Goal: Navigation & Orientation: Find specific page/section

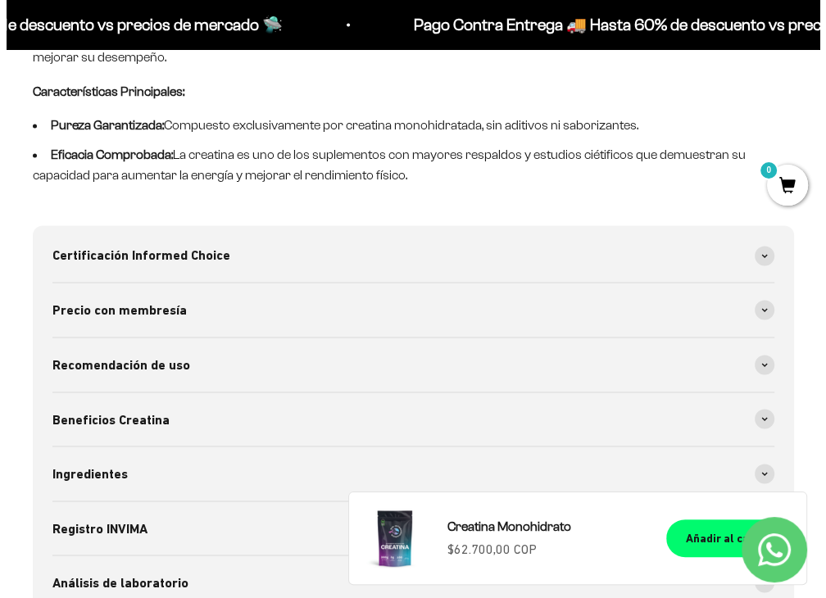
scroll to position [1885, 0]
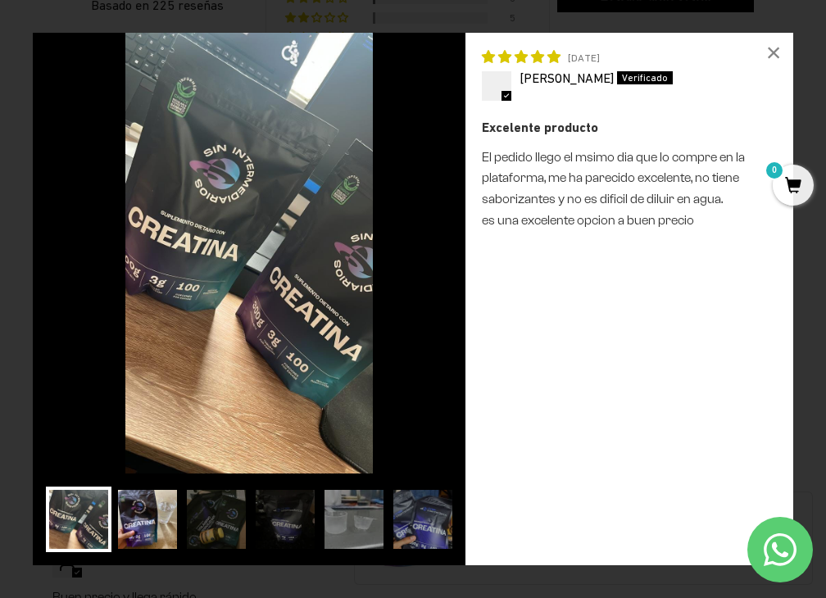
click at [148, 494] on img at bounding box center [148, 520] width 66 height 66
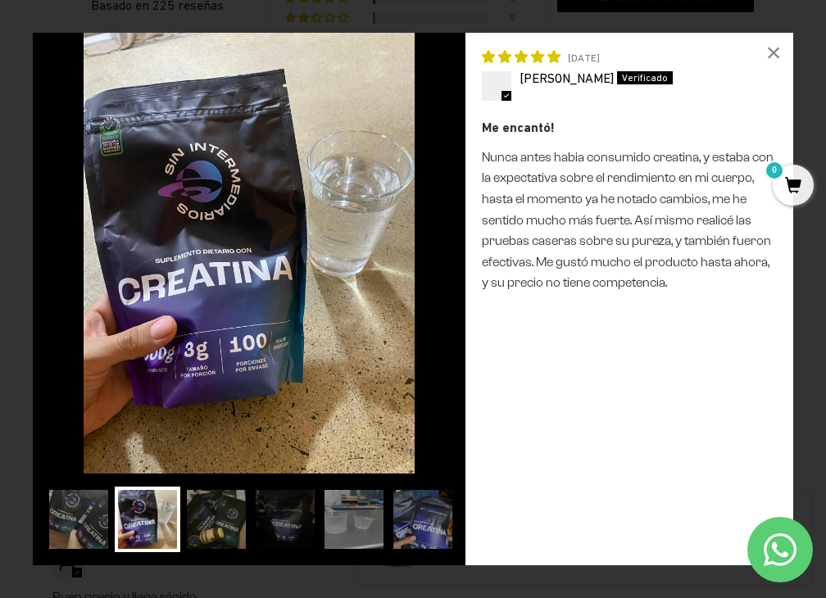
click at [214, 529] on img at bounding box center [217, 520] width 66 height 66
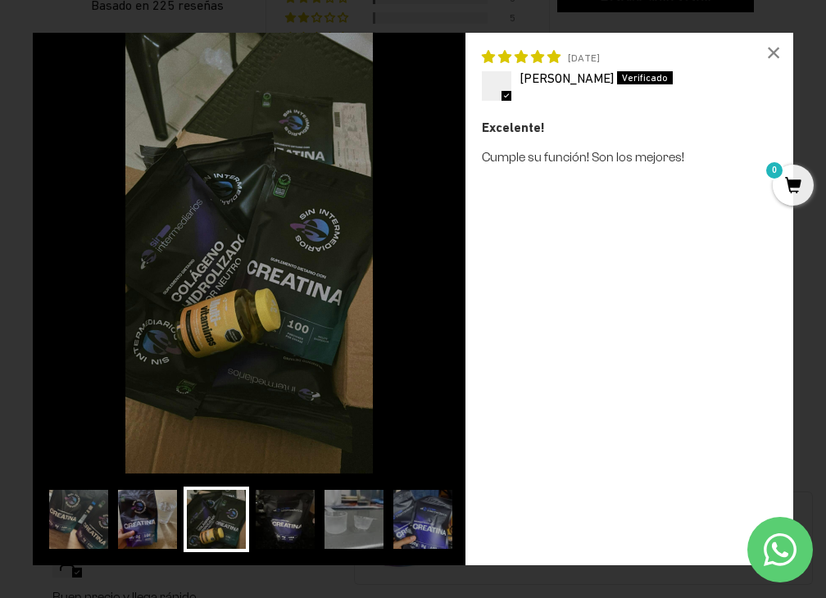
click at [275, 536] on img at bounding box center [285, 520] width 66 height 66
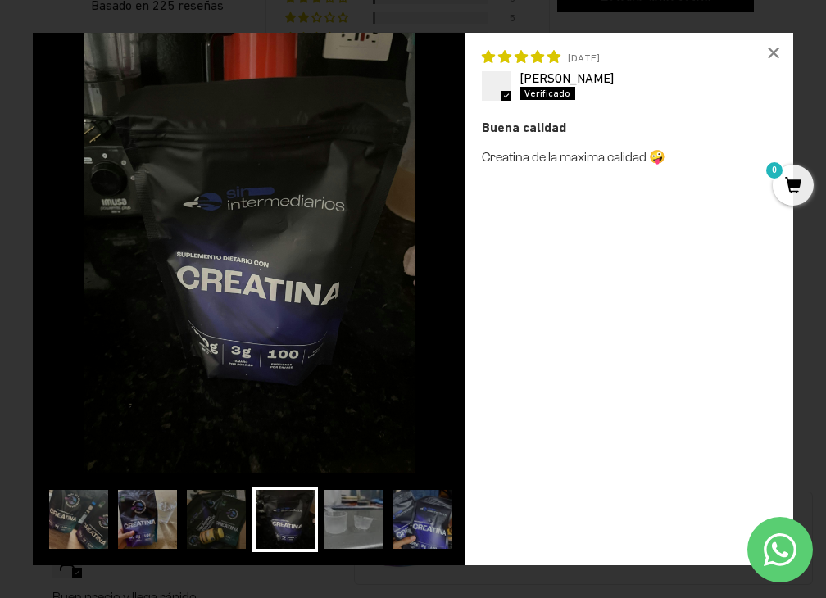
click at [302, 534] on img at bounding box center [285, 520] width 66 height 66
click at [334, 534] on img at bounding box center [354, 520] width 66 height 66
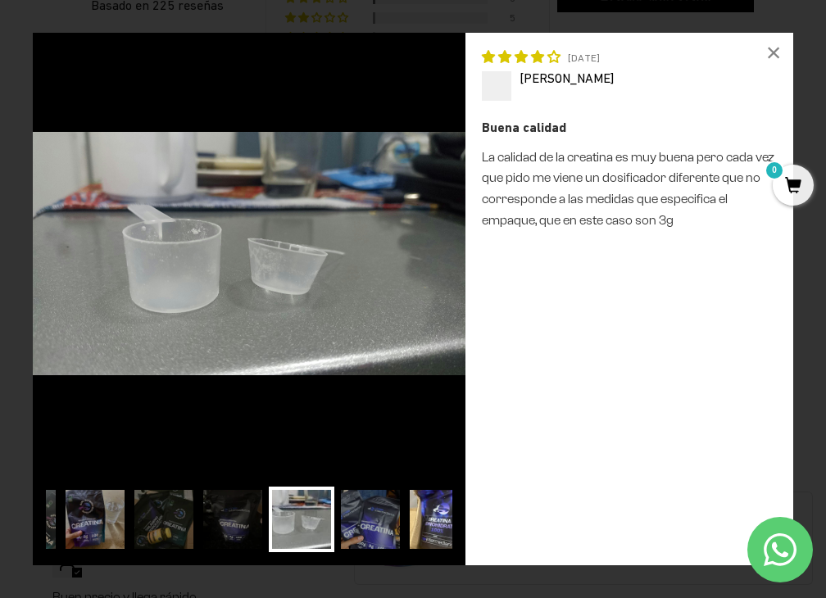
click at [444, 534] on img at bounding box center [440, 520] width 66 height 66
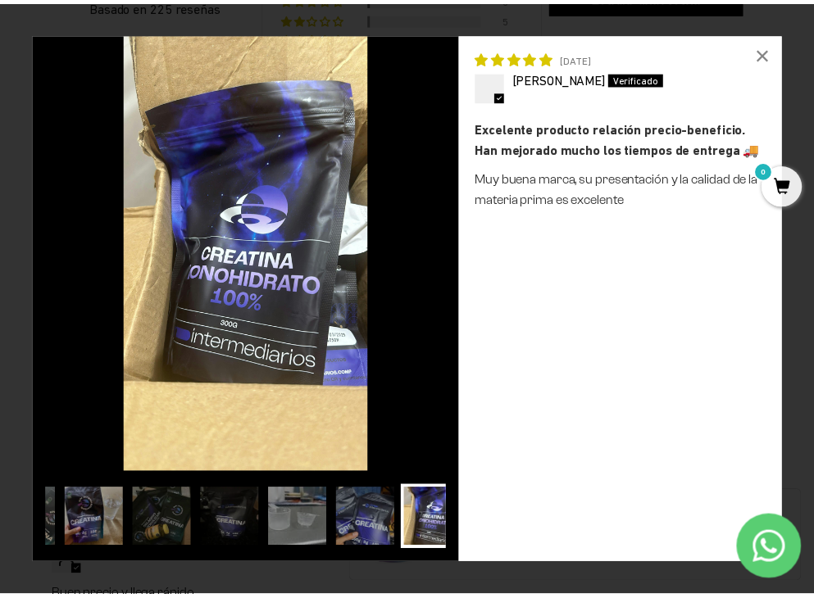
scroll to position [0, 140]
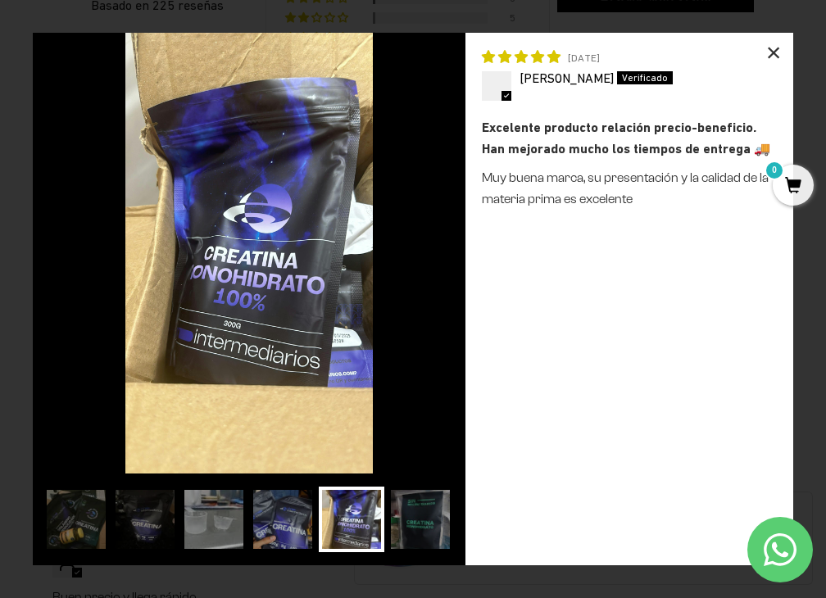
click at [784, 52] on div "×" at bounding box center [773, 52] width 39 height 39
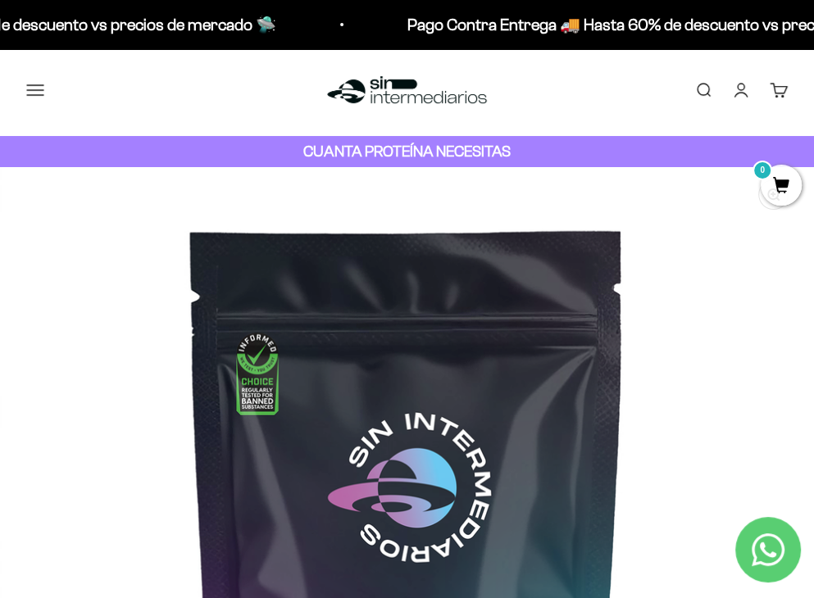
scroll to position [0, 0]
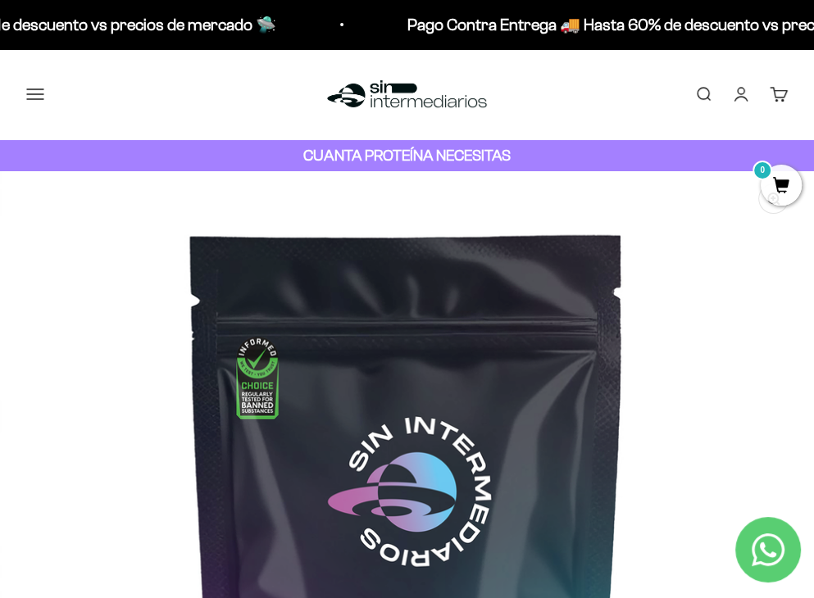
click at [399, 104] on img at bounding box center [407, 94] width 168 height 35
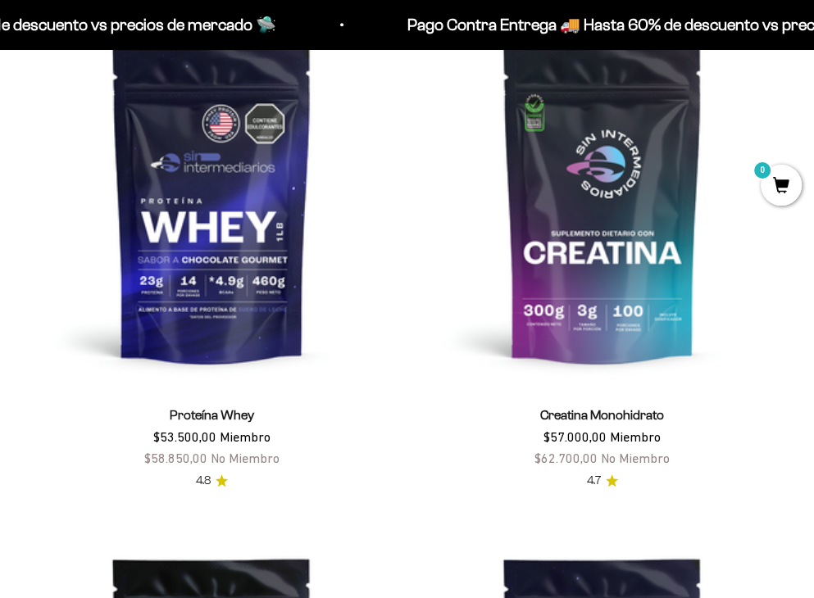
scroll to position [570, 0]
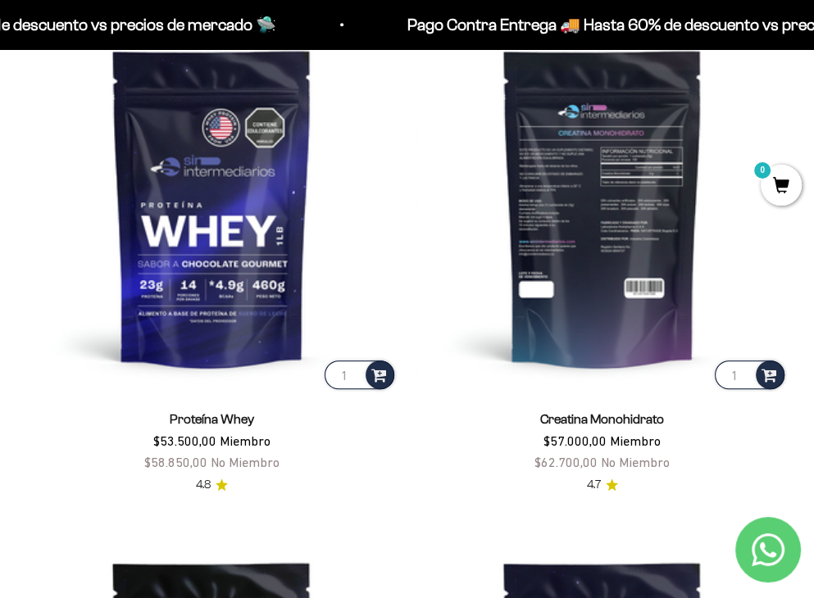
click at [417, 116] on img at bounding box center [602, 207] width 371 height 371
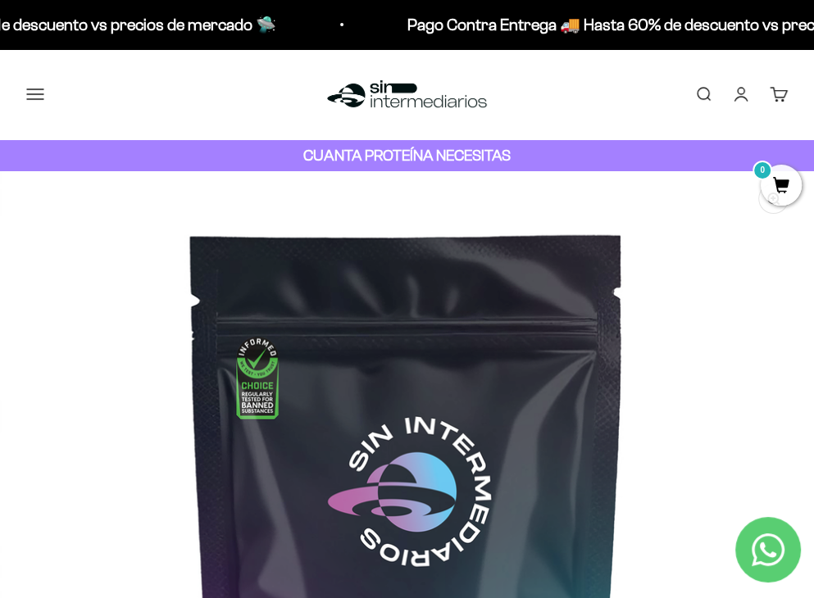
click at [44, 96] on button "Menú" at bounding box center [35, 94] width 18 height 18
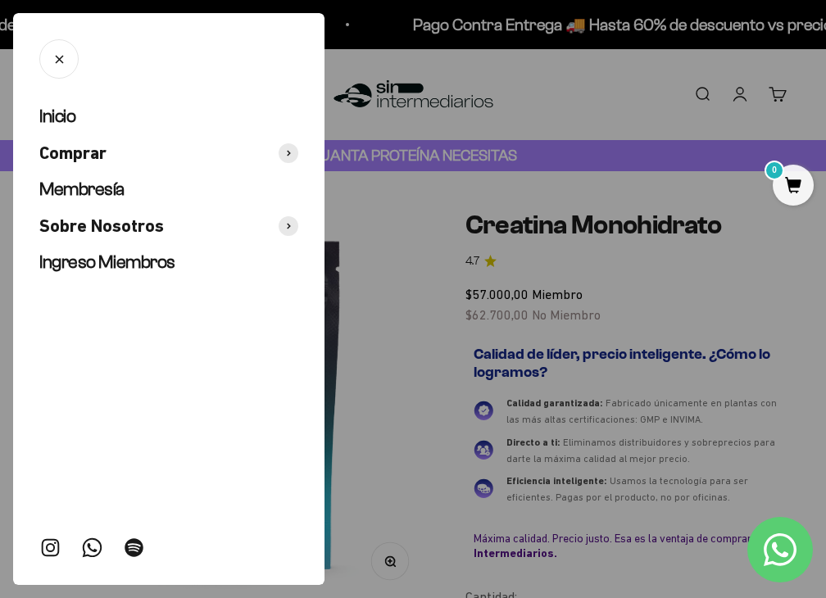
click at [103, 175] on ul "Inicio Comprar Membresía Sobre Nosotros Ingreso Miembros" at bounding box center [168, 190] width 259 height 170
click at [88, 189] on span "Membresía" at bounding box center [81, 189] width 85 height 20
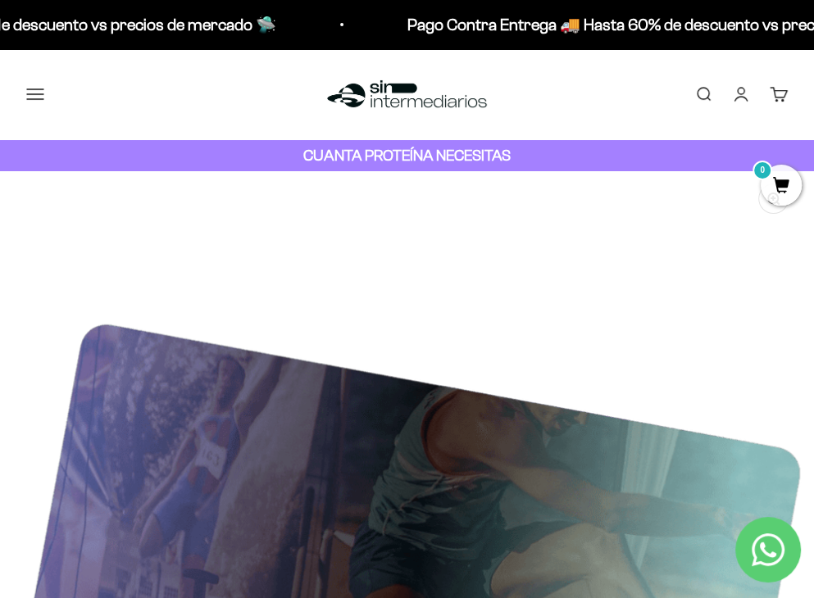
click at [44, 93] on button "Menú" at bounding box center [35, 94] width 18 height 18
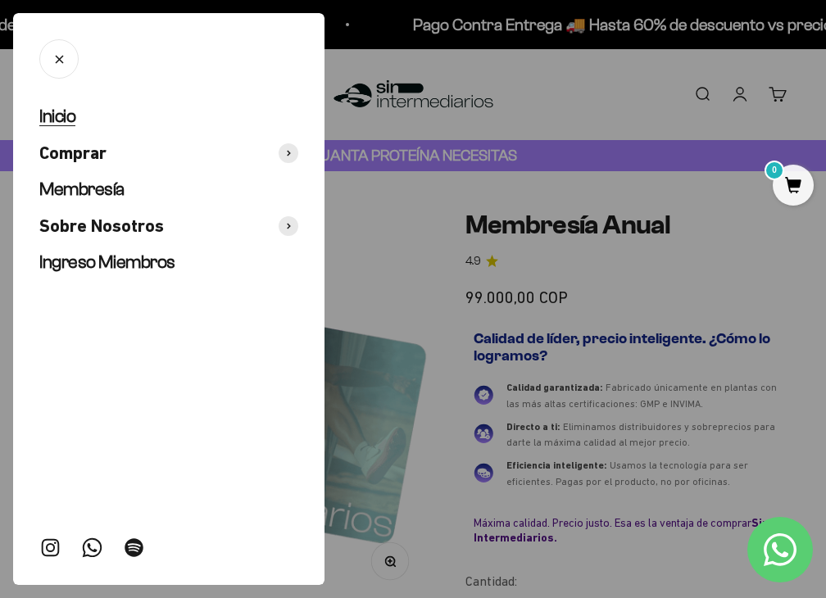
click at [57, 112] on span "Inicio" at bounding box center [57, 116] width 36 height 20
